Goal: Task Accomplishment & Management: Use online tool/utility

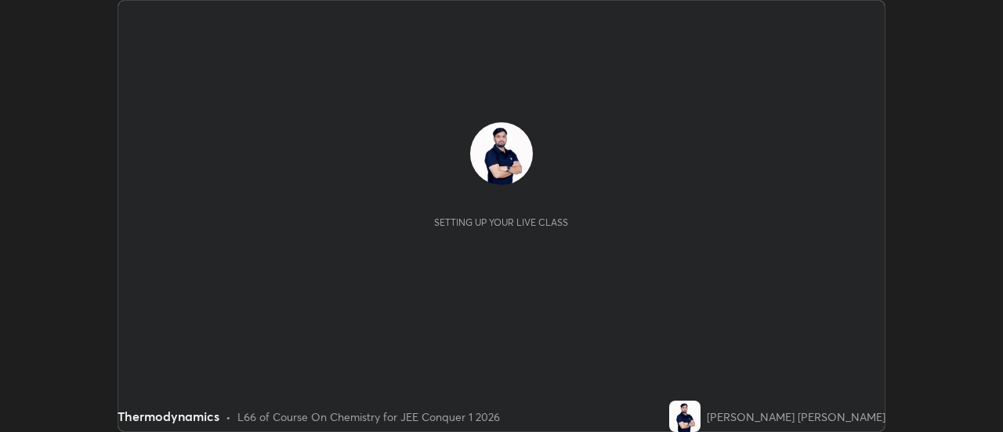
scroll to position [432, 1002]
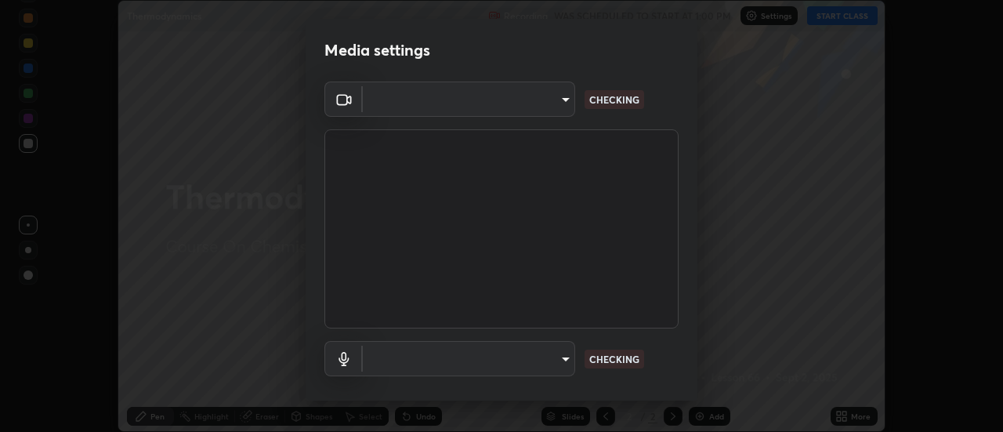
type input "5ef603223675ad3537792c6ebf1b52f50ad41f16ad71dfa7d9e08d698ef233d8"
click at [567, 102] on body "Erase all Thermodynamics Recording WAS SCHEDULED TO START AT 1:00 PM Settings S…" at bounding box center [501, 216] width 1003 height 432
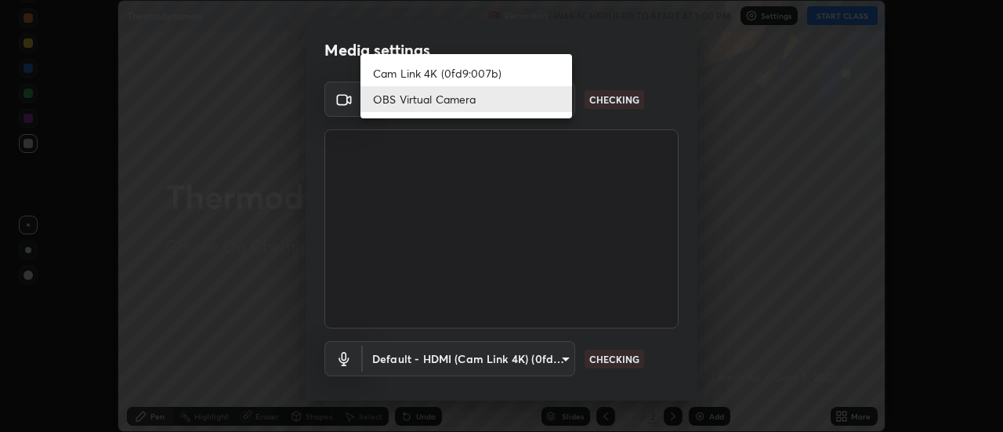
click at [622, 212] on div at bounding box center [501, 216] width 1003 height 432
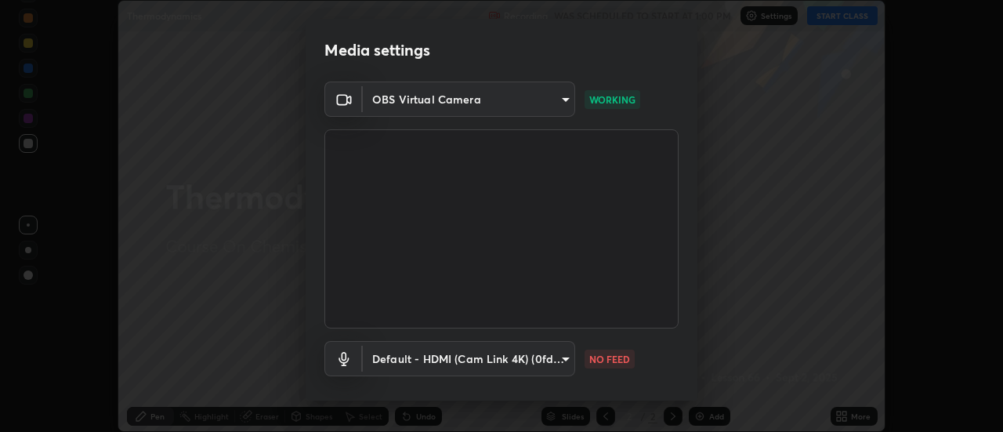
click at [565, 368] on body "Erase all Thermodynamics Recording WAS SCHEDULED TO START AT 1:00 PM Settings S…" at bounding box center [501, 216] width 1003 height 432
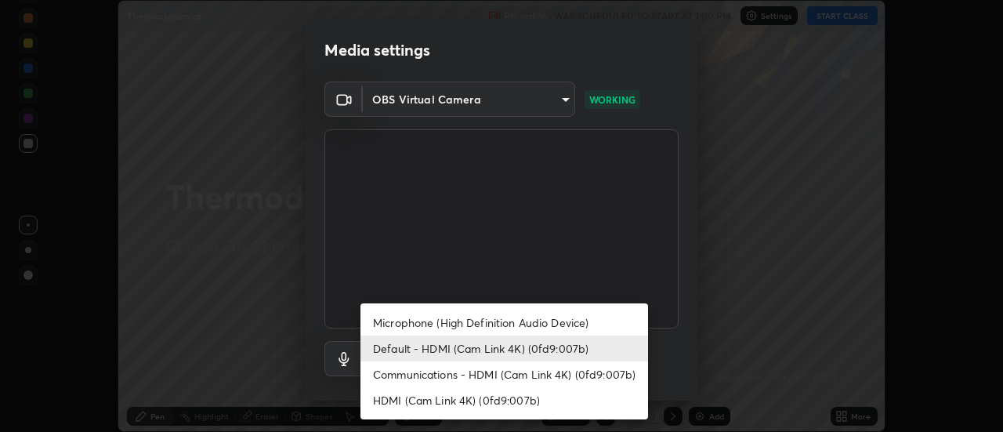
click at [562, 323] on li "Microphone (High Definition Audio Device)" at bounding box center [505, 323] width 288 height 26
type input "92559d398418451dfe5857e3f3a6a05cba2c8899f6949406cd11c359989590d4"
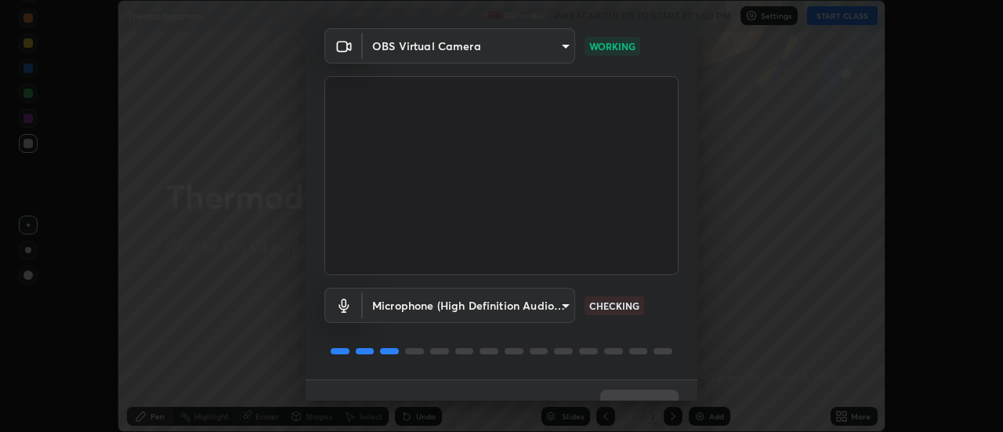
scroll to position [82, 0]
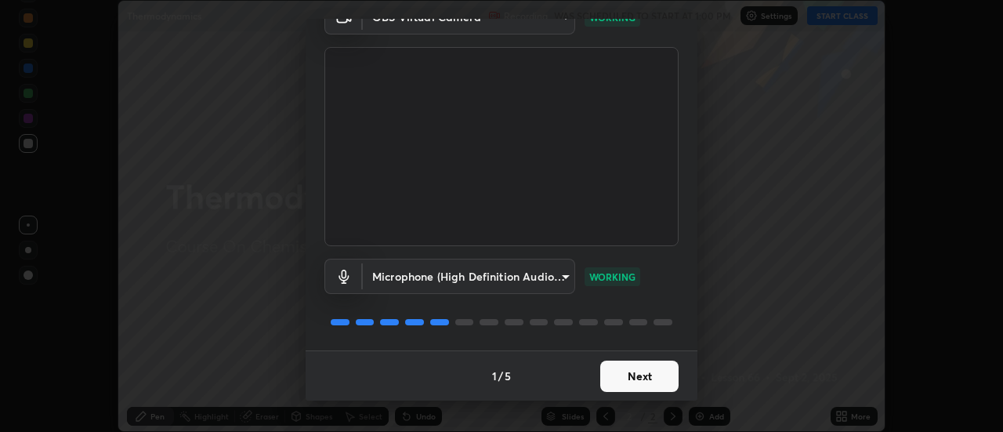
click at [640, 381] on button "Next" at bounding box center [639, 376] width 78 height 31
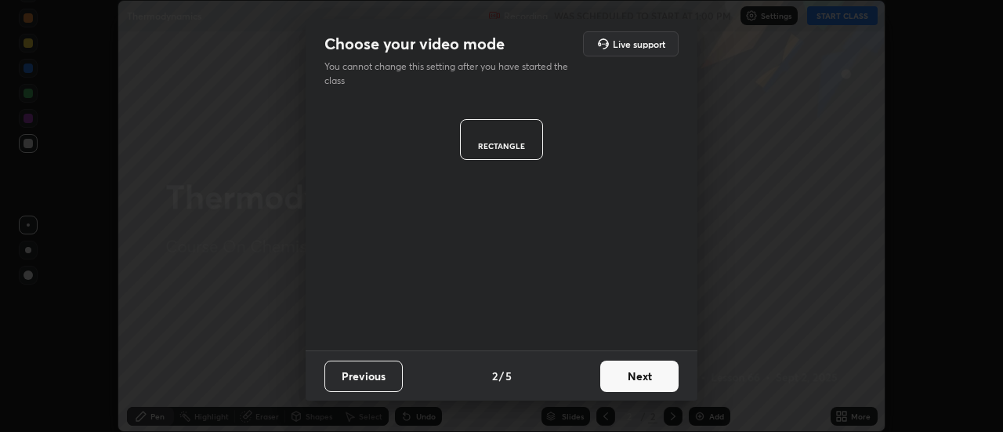
scroll to position [0, 0]
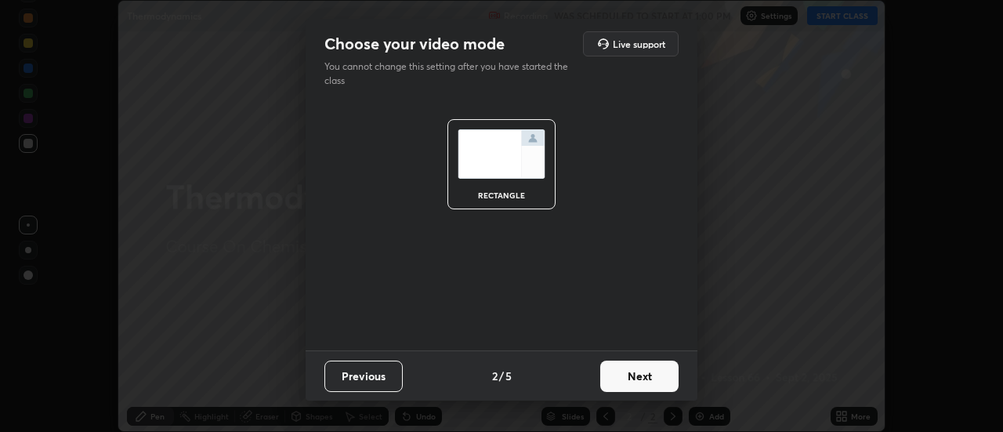
click at [653, 381] on button "Next" at bounding box center [639, 376] width 78 height 31
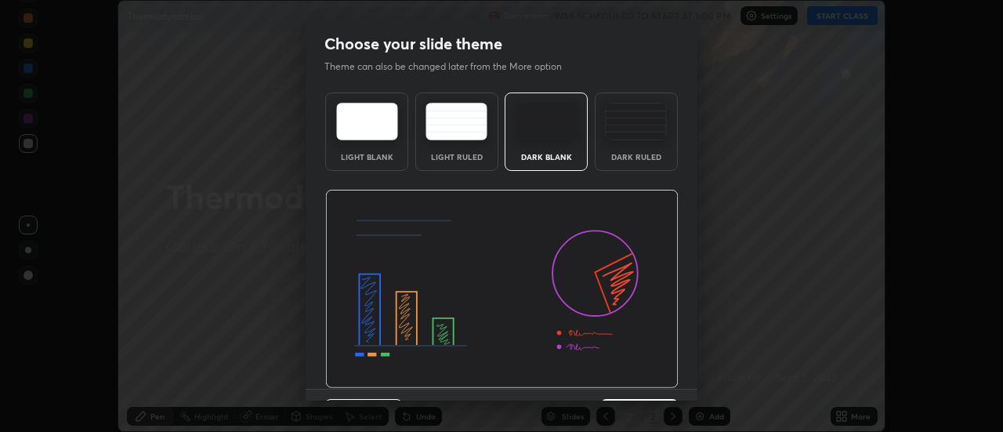
click at [658, 385] on img at bounding box center [501, 289] width 353 height 199
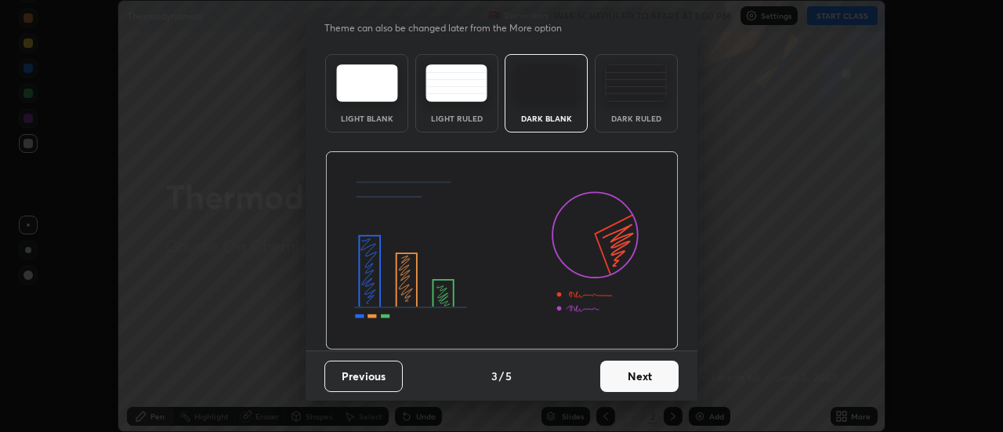
click at [662, 374] on button "Next" at bounding box center [639, 376] width 78 height 31
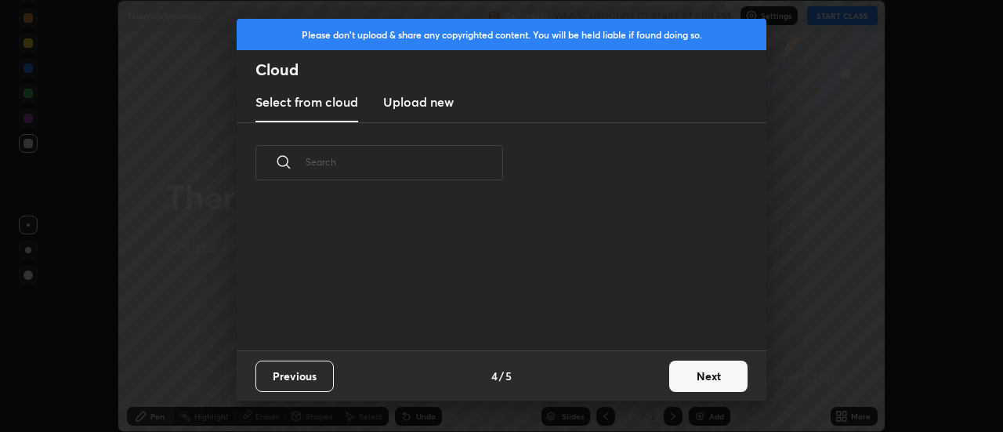
click at [713, 379] on button "Next" at bounding box center [708, 376] width 78 height 31
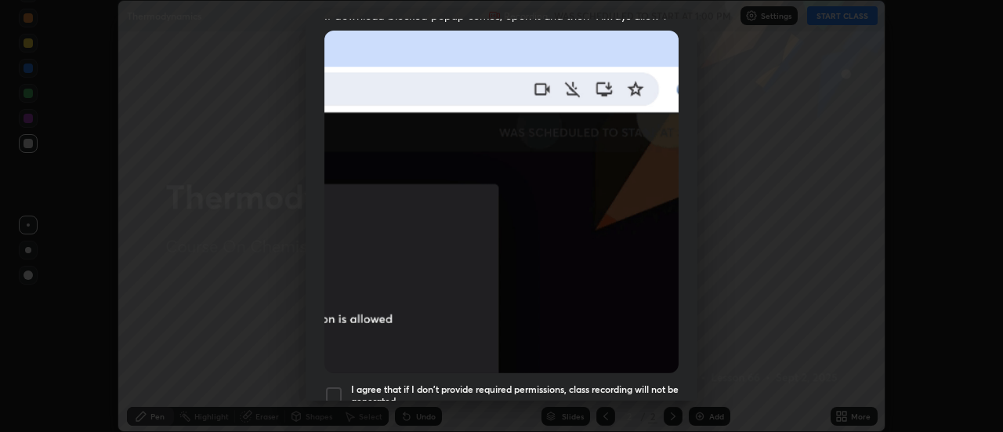
scroll to position [343, 0]
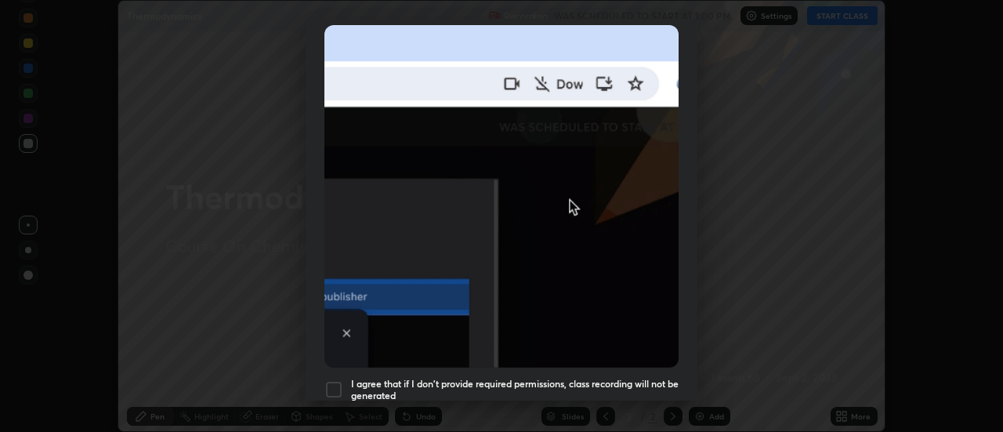
click at [334, 380] on div at bounding box center [333, 389] width 19 height 19
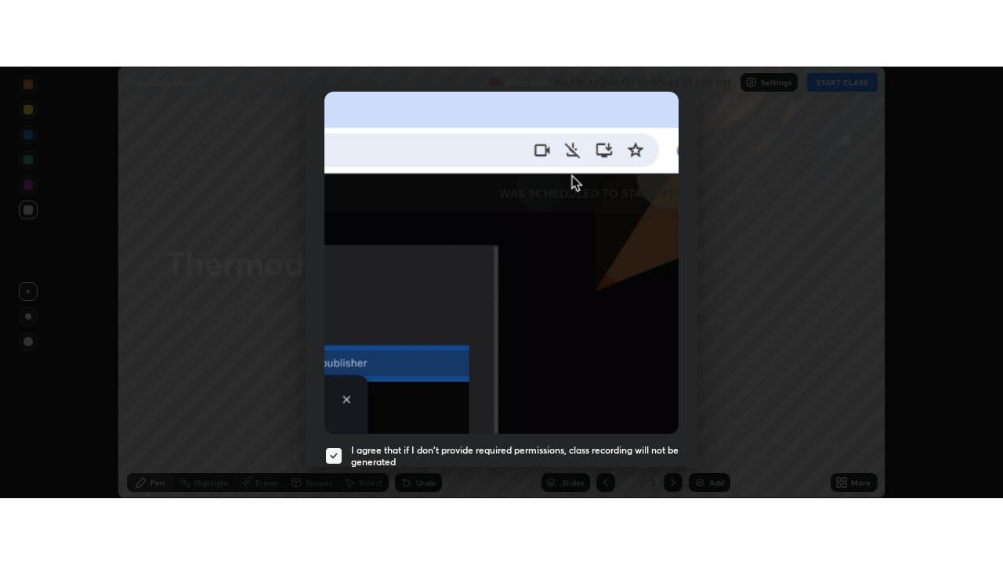
scroll to position [402, 0]
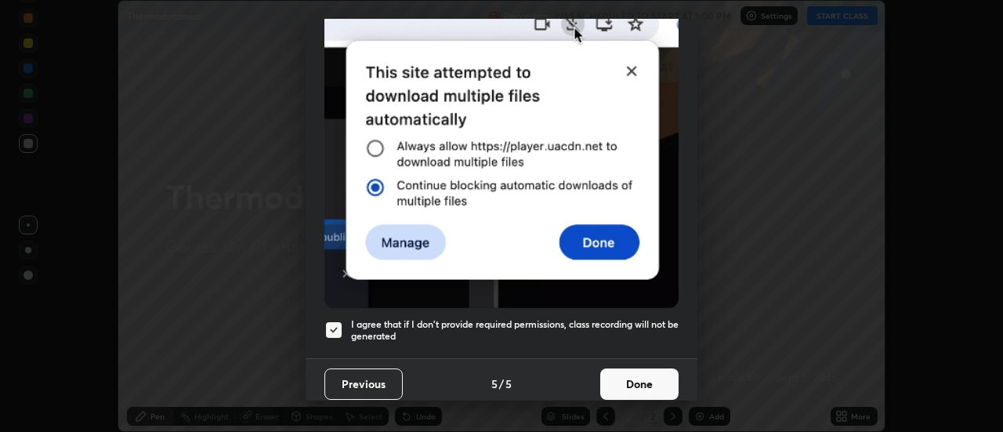
click at [649, 379] on button "Done" at bounding box center [639, 383] width 78 height 31
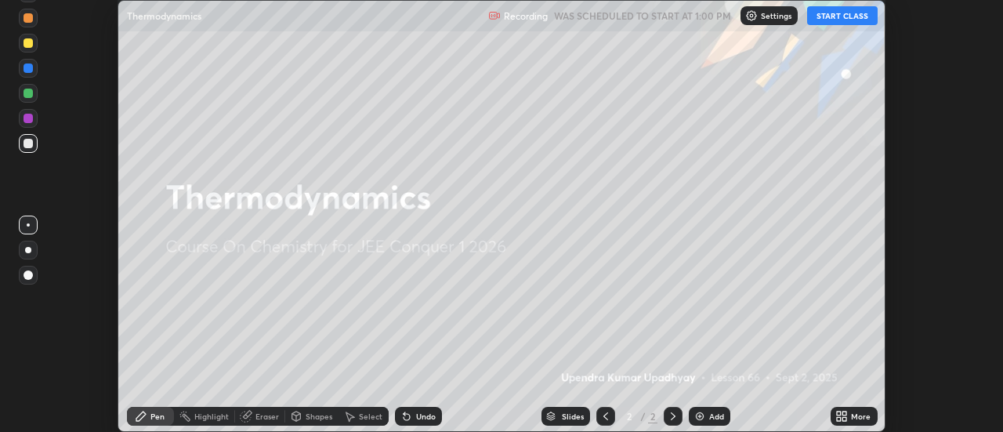
click at [842, 23] on button "START CLASS" at bounding box center [842, 15] width 71 height 19
click at [856, 420] on div "More" at bounding box center [861, 416] width 20 height 8
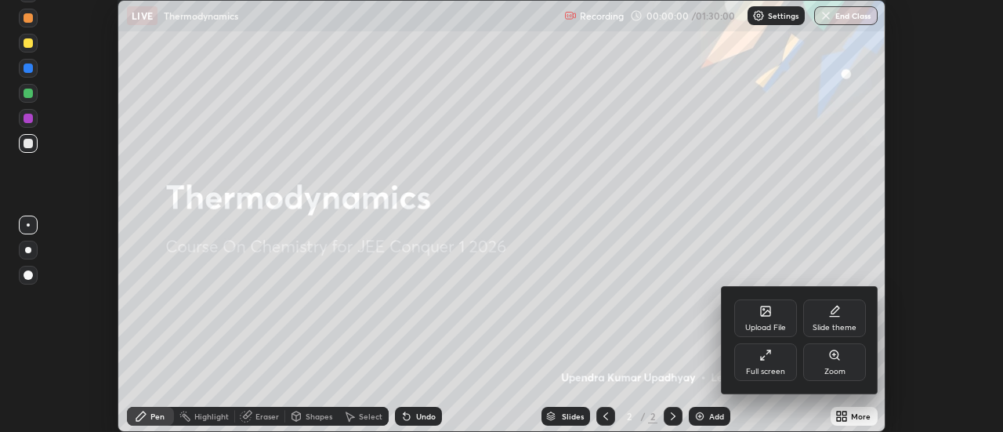
click at [796, 372] on div "Full screen" at bounding box center [765, 362] width 63 height 38
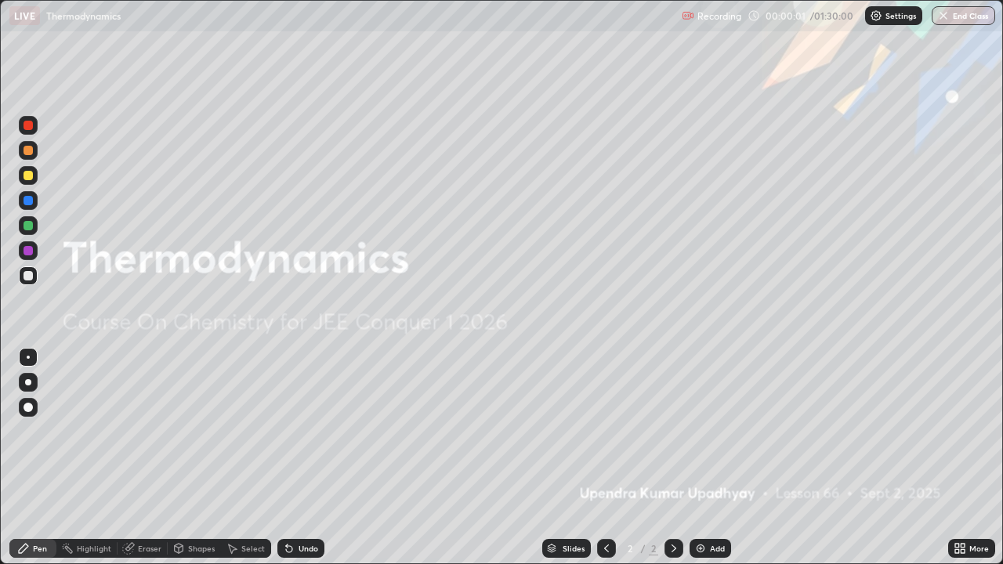
scroll to position [564, 1003]
click at [708, 431] on div "Add" at bounding box center [711, 548] width 42 height 19
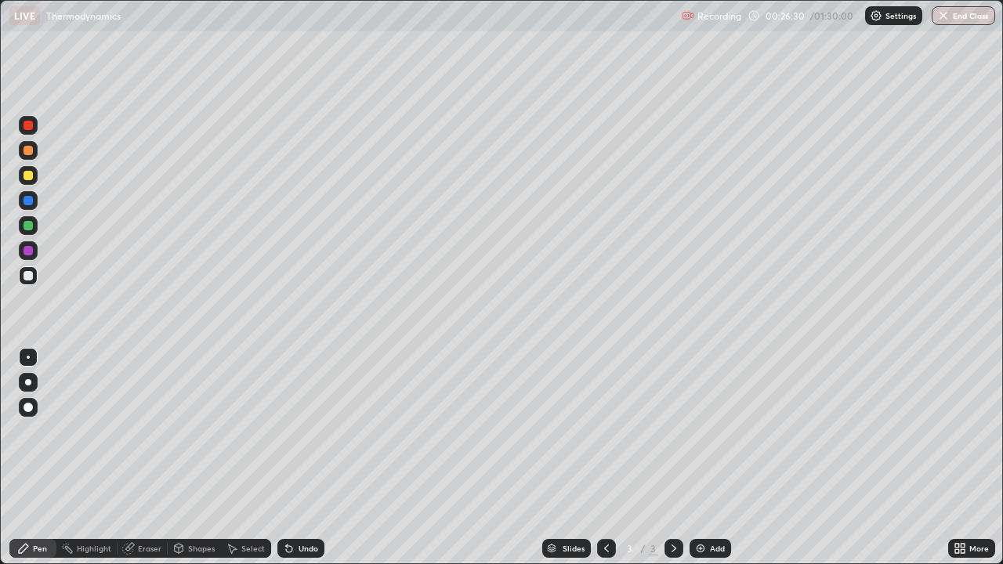
click at [29, 146] on div at bounding box center [28, 150] width 9 height 9
click at [307, 431] on div "Undo" at bounding box center [309, 549] width 20 height 8
click at [306, 431] on div "Undo" at bounding box center [309, 549] width 20 height 8
click at [310, 431] on div "Undo" at bounding box center [309, 549] width 20 height 8
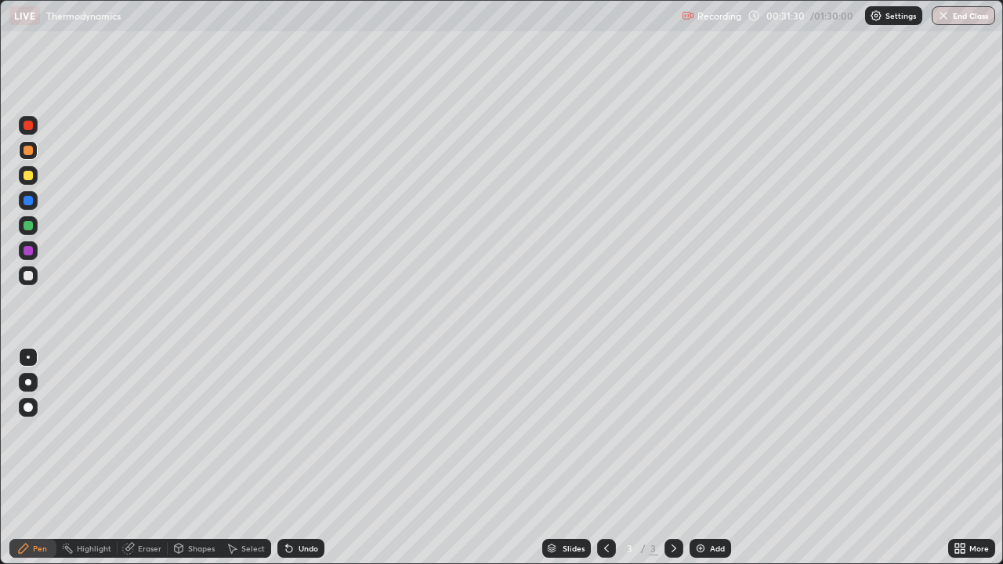
click at [309, 431] on div "Undo" at bounding box center [309, 549] width 20 height 8
click at [318, 431] on div "Undo" at bounding box center [300, 548] width 47 height 19
click at [320, 431] on div "Undo" at bounding box center [300, 548] width 47 height 19
click at [317, 431] on div "Undo" at bounding box center [300, 548] width 47 height 19
click at [316, 431] on div "Undo" at bounding box center [300, 548] width 47 height 19
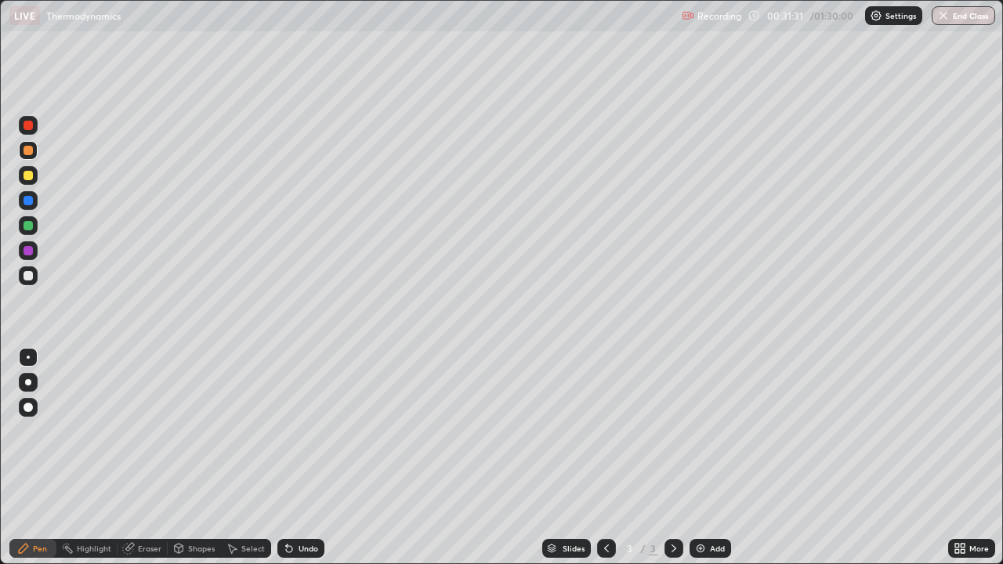
click at [315, 431] on div "Undo" at bounding box center [300, 548] width 47 height 19
click at [305, 431] on div "Undo" at bounding box center [309, 549] width 20 height 8
click at [142, 431] on div "Eraser" at bounding box center [150, 549] width 24 height 8
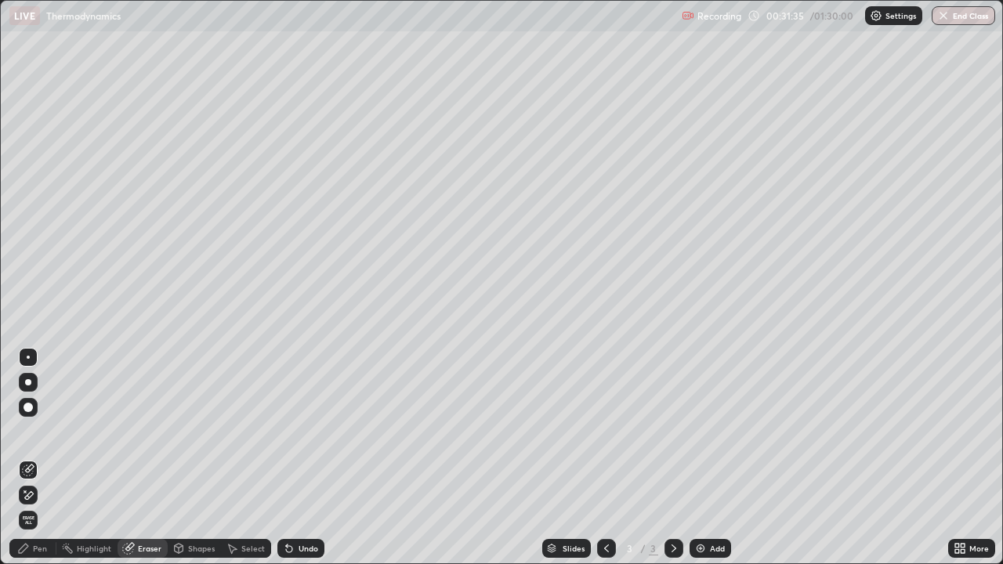
click at [32, 431] on icon at bounding box center [28, 495] width 13 height 13
click at [41, 431] on div "Pen" at bounding box center [40, 549] width 14 height 8
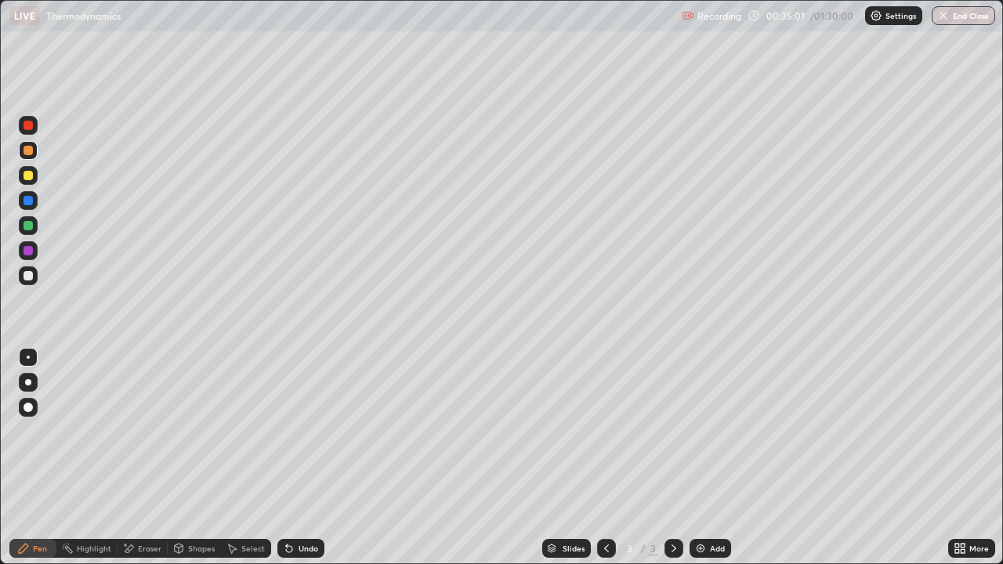
click at [710, 431] on div "Add" at bounding box center [717, 549] width 15 height 8
click at [32, 275] on div at bounding box center [28, 275] width 9 height 9
click at [309, 431] on div "Undo" at bounding box center [309, 549] width 20 height 8
click at [303, 431] on div "Undo" at bounding box center [309, 549] width 20 height 8
click at [302, 431] on div "Undo" at bounding box center [300, 548] width 47 height 19
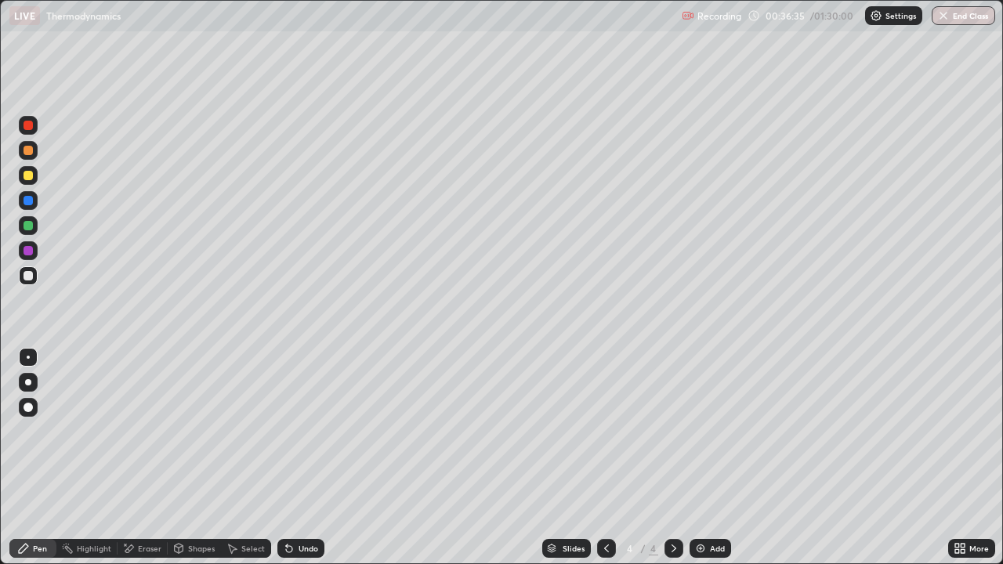
click at [303, 431] on div "Undo" at bounding box center [300, 548] width 47 height 19
click at [305, 431] on div "Undo" at bounding box center [309, 549] width 20 height 8
click at [314, 431] on div "Undo" at bounding box center [309, 549] width 20 height 8
click at [299, 431] on div "Undo" at bounding box center [309, 549] width 20 height 8
click at [665, 431] on div at bounding box center [674, 548] width 19 height 31
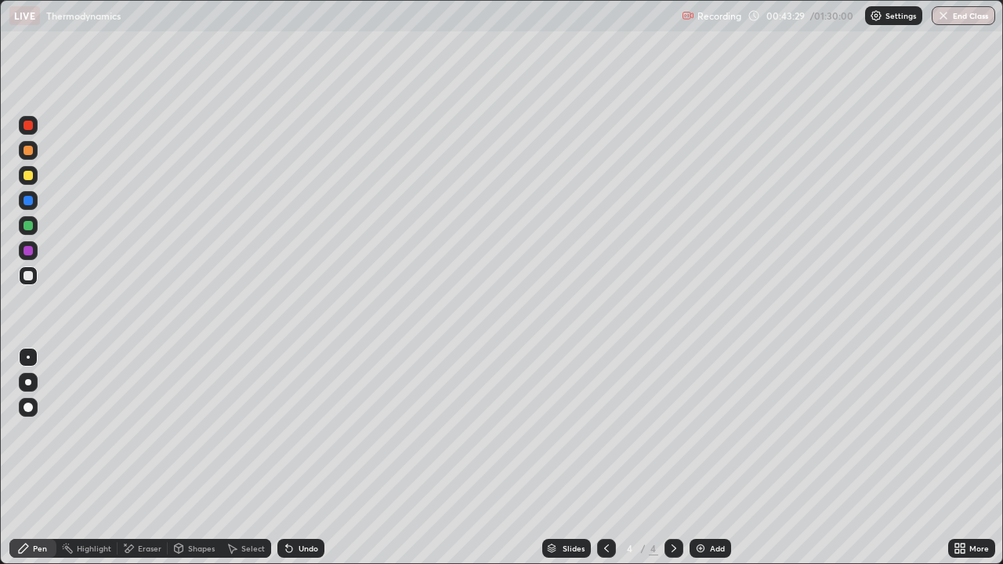
click at [698, 431] on div "Add" at bounding box center [711, 548] width 42 height 19
click at [604, 431] on icon at bounding box center [606, 549] width 5 height 8
click at [950, 23] on button "End Class" at bounding box center [963, 15] width 63 height 19
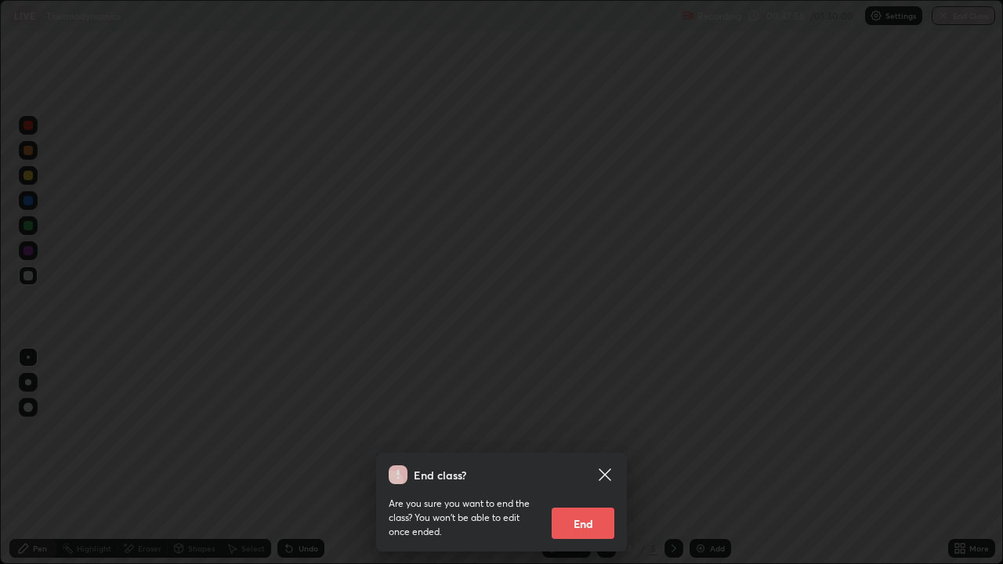
click at [594, 431] on button "End" at bounding box center [583, 523] width 63 height 31
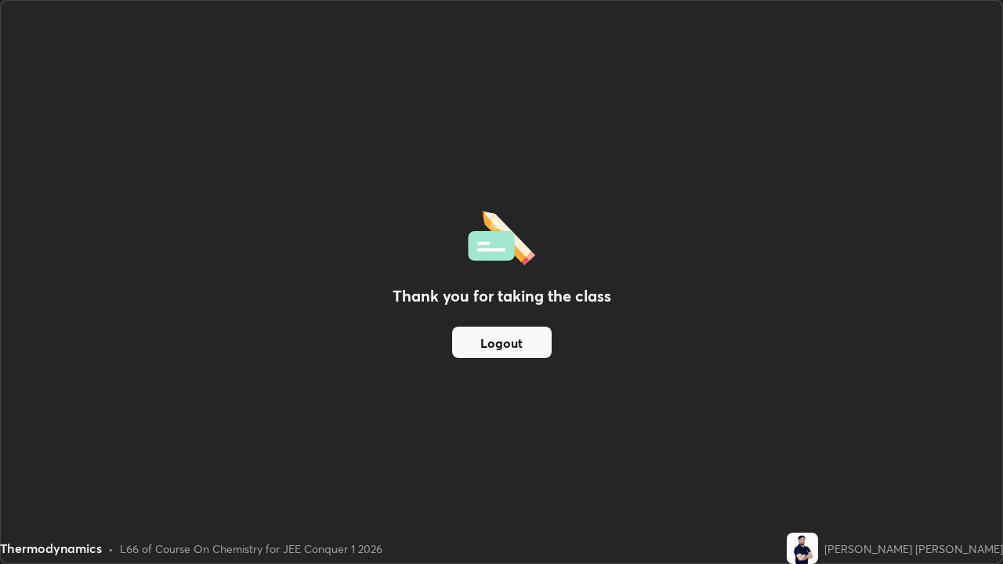
click at [518, 345] on button "Logout" at bounding box center [502, 342] width 100 height 31
